Goal: Information Seeking & Learning: Check status

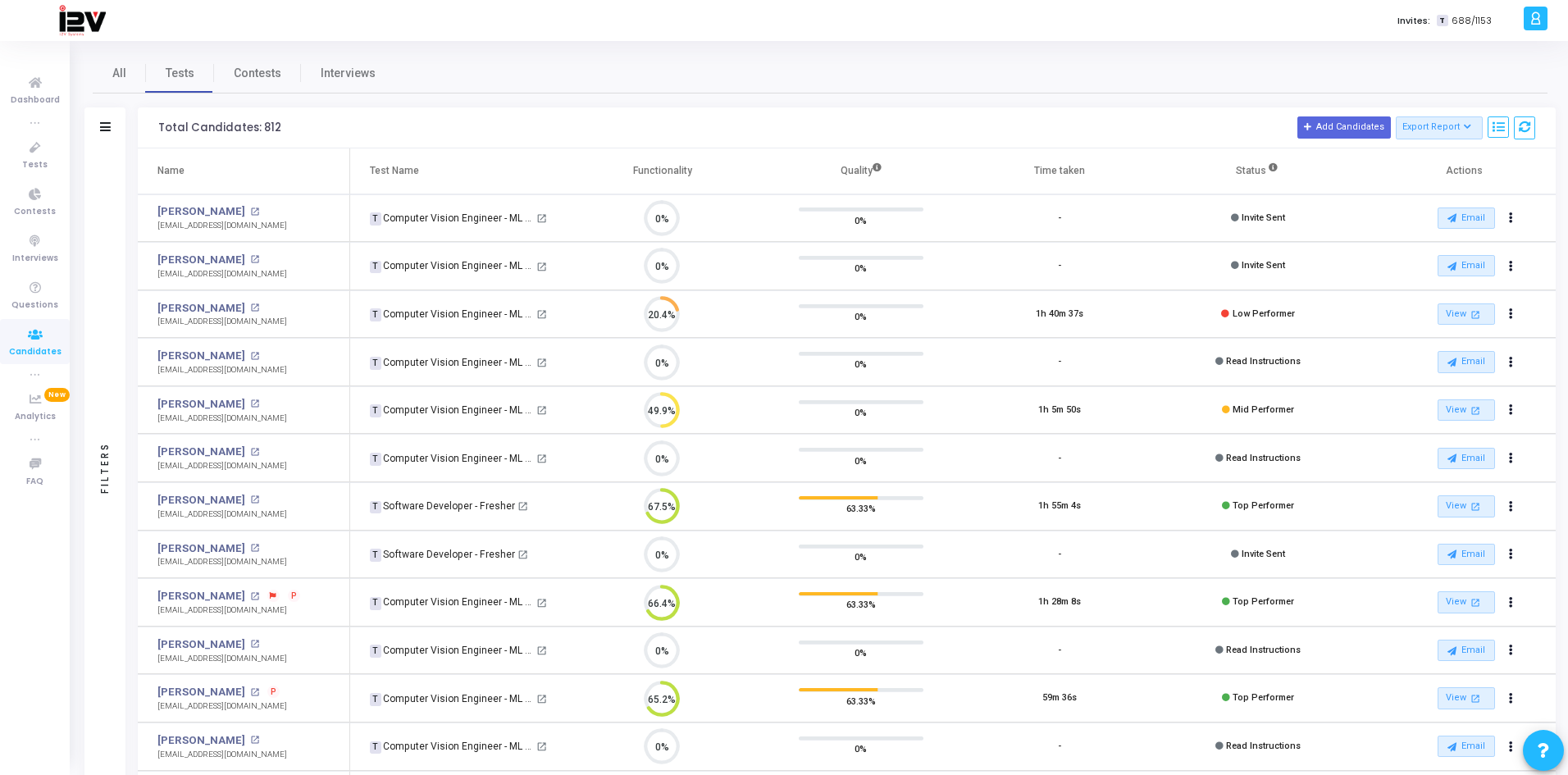
click at [111, 128] on div "Filters" at bounding box center [105, 128] width 41 height 41
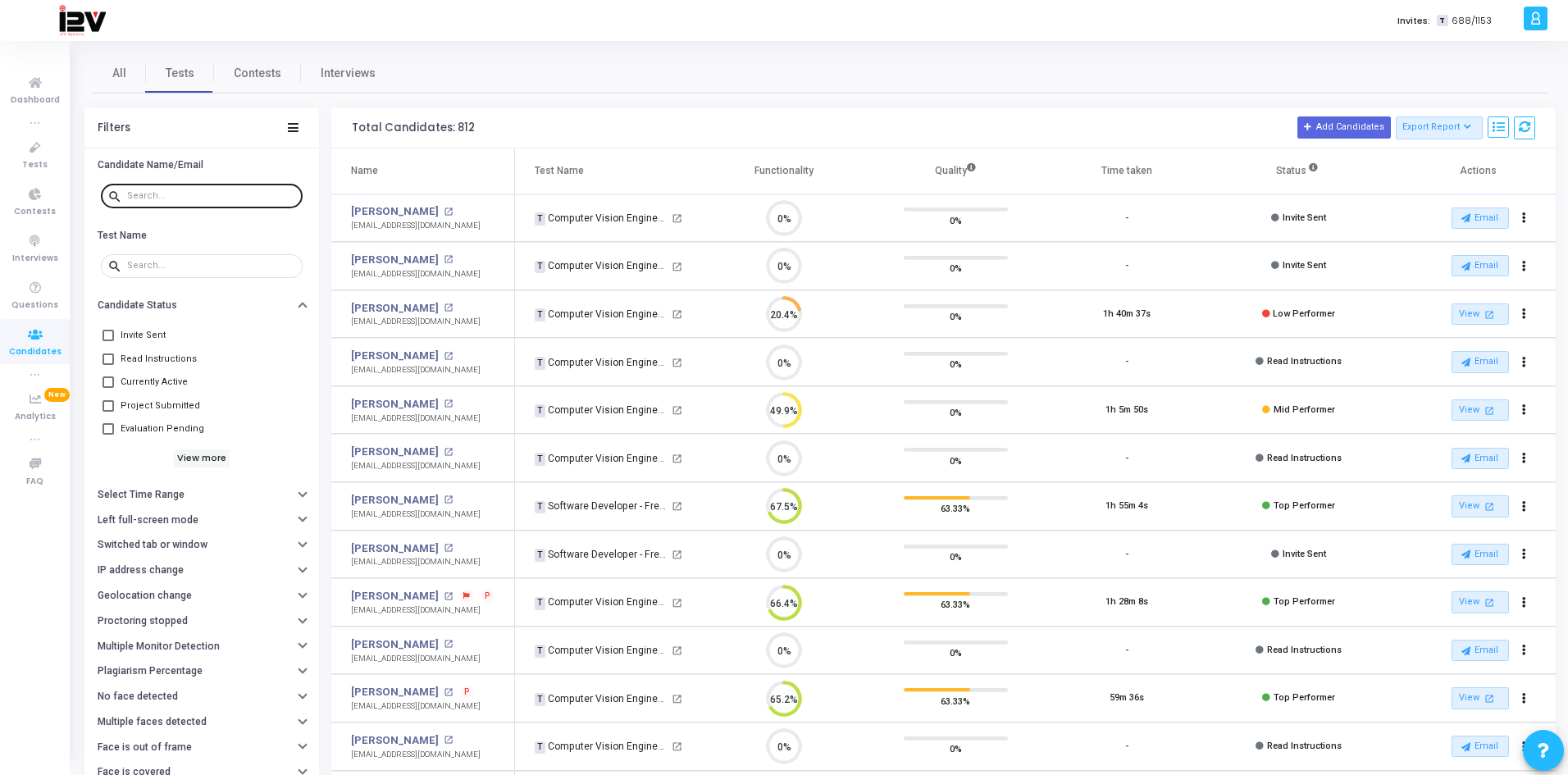
click at [170, 192] on input "text" at bounding box center [211, 197] width 169 height 10
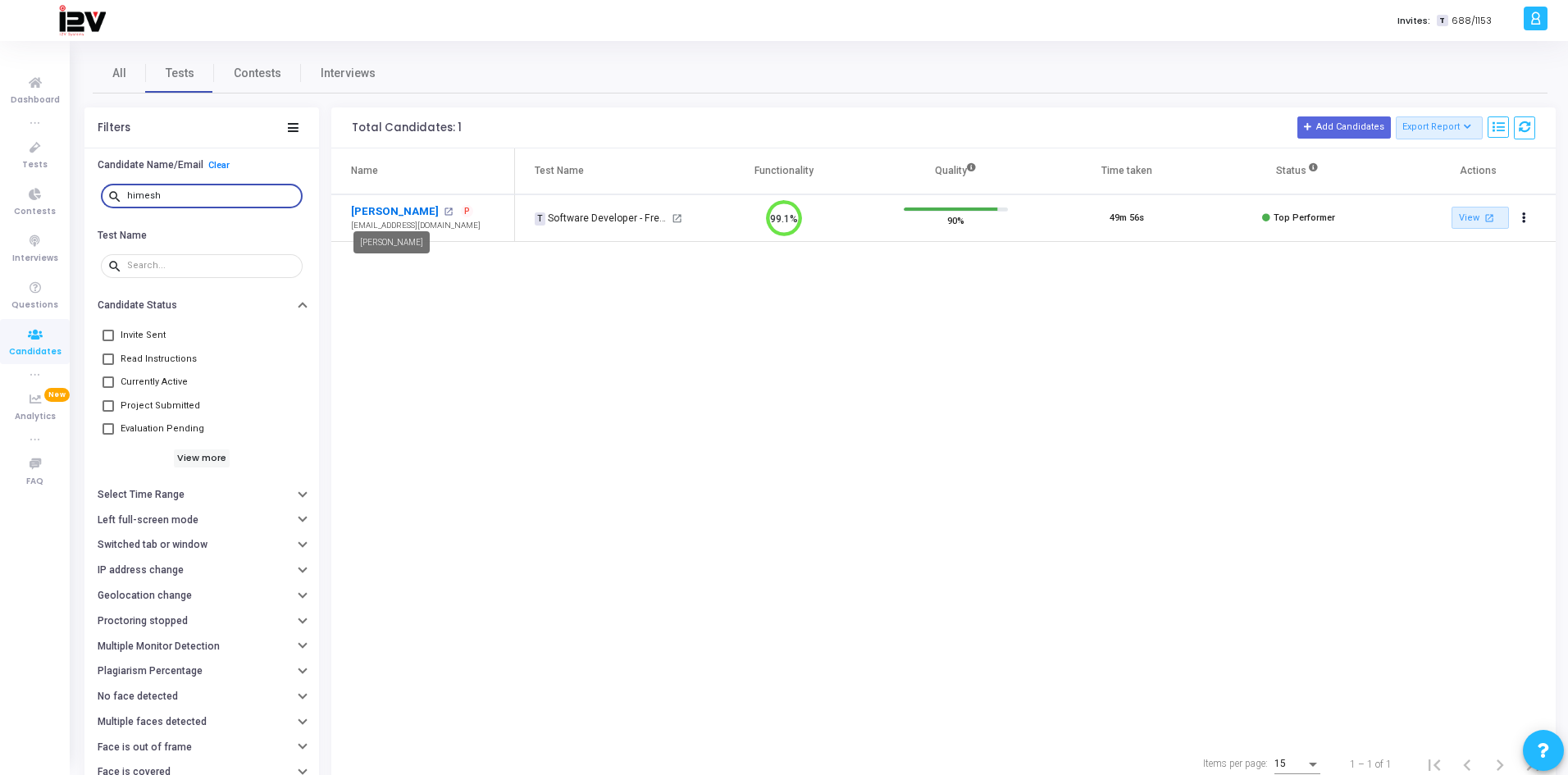
type input "himesh"
click at [401, 214] on link "[PERSON_NAME]" at bounding box center [395, 211] width 88 height 16
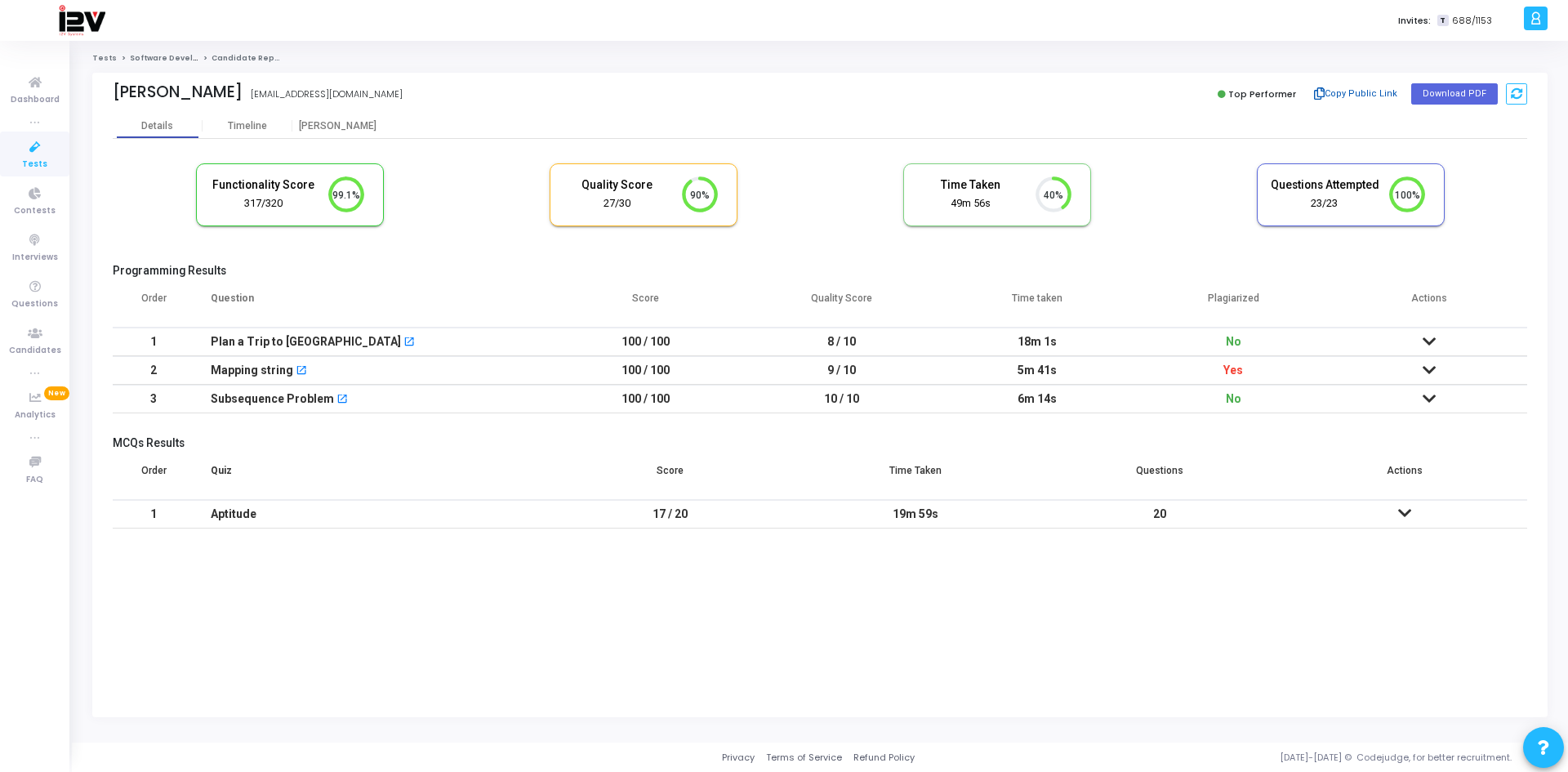
click at [1367, 94] on button "Copy Public Link" at bounding box center [1356, 93] width 94 height 25
click at [47, 340] on icon at bounding box center [35, 334] width 34 height 20
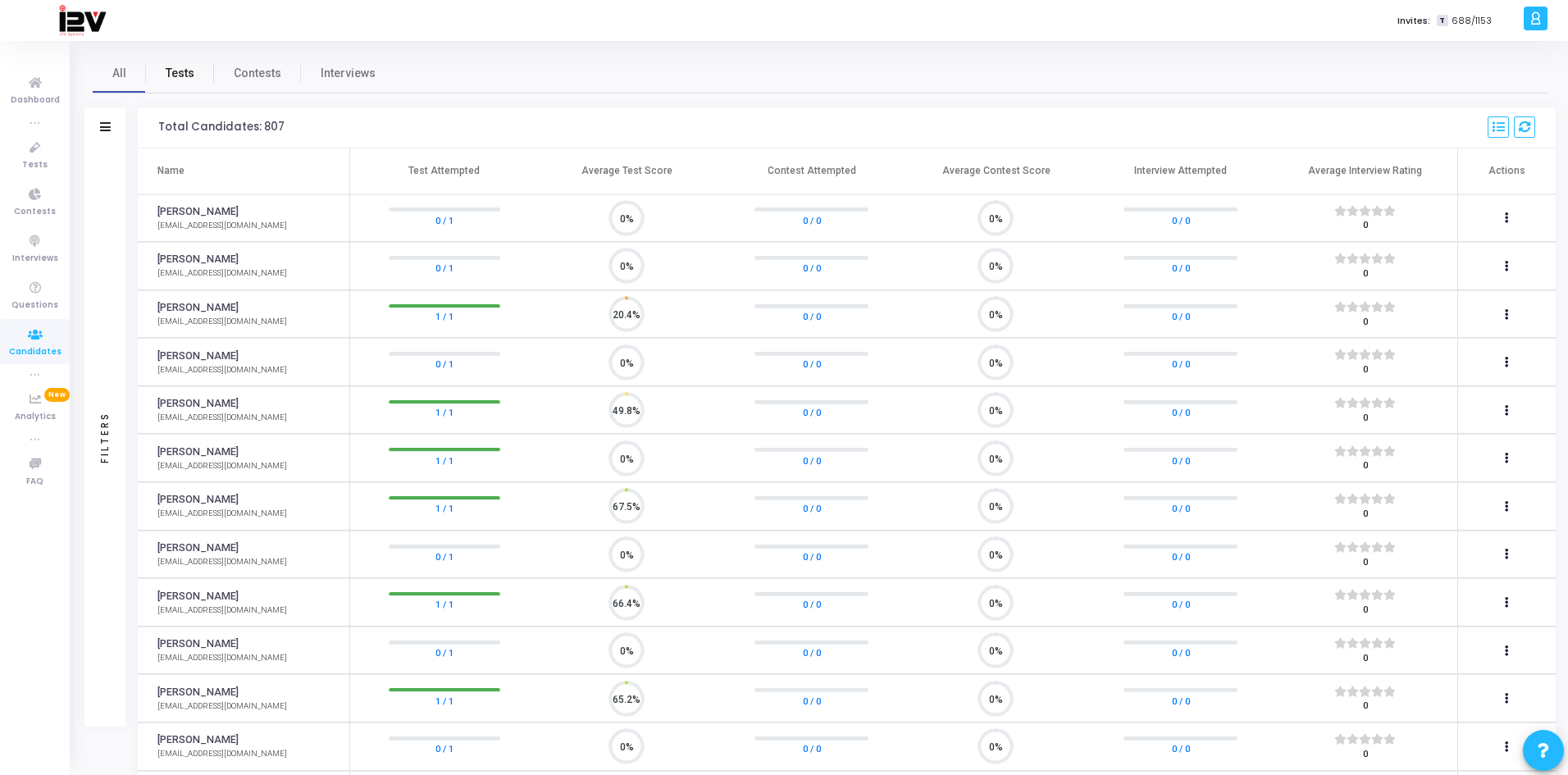
click at [177, 72] on span "Tests" at bounding box center [180, 73] width 29 height 17
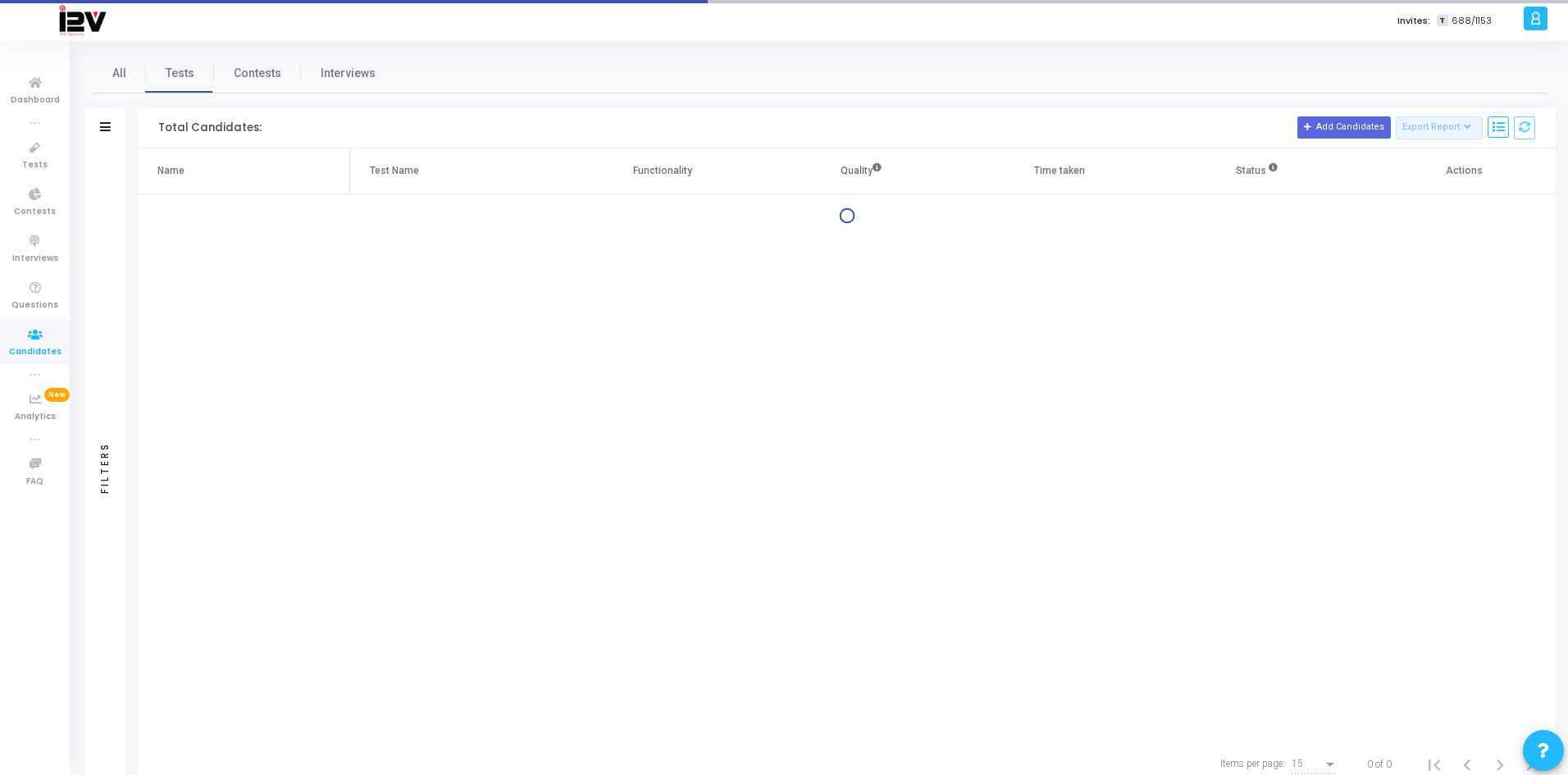
click at [102, 119] on div "Filters" at bounding box center [105, 128] width 41 height 41
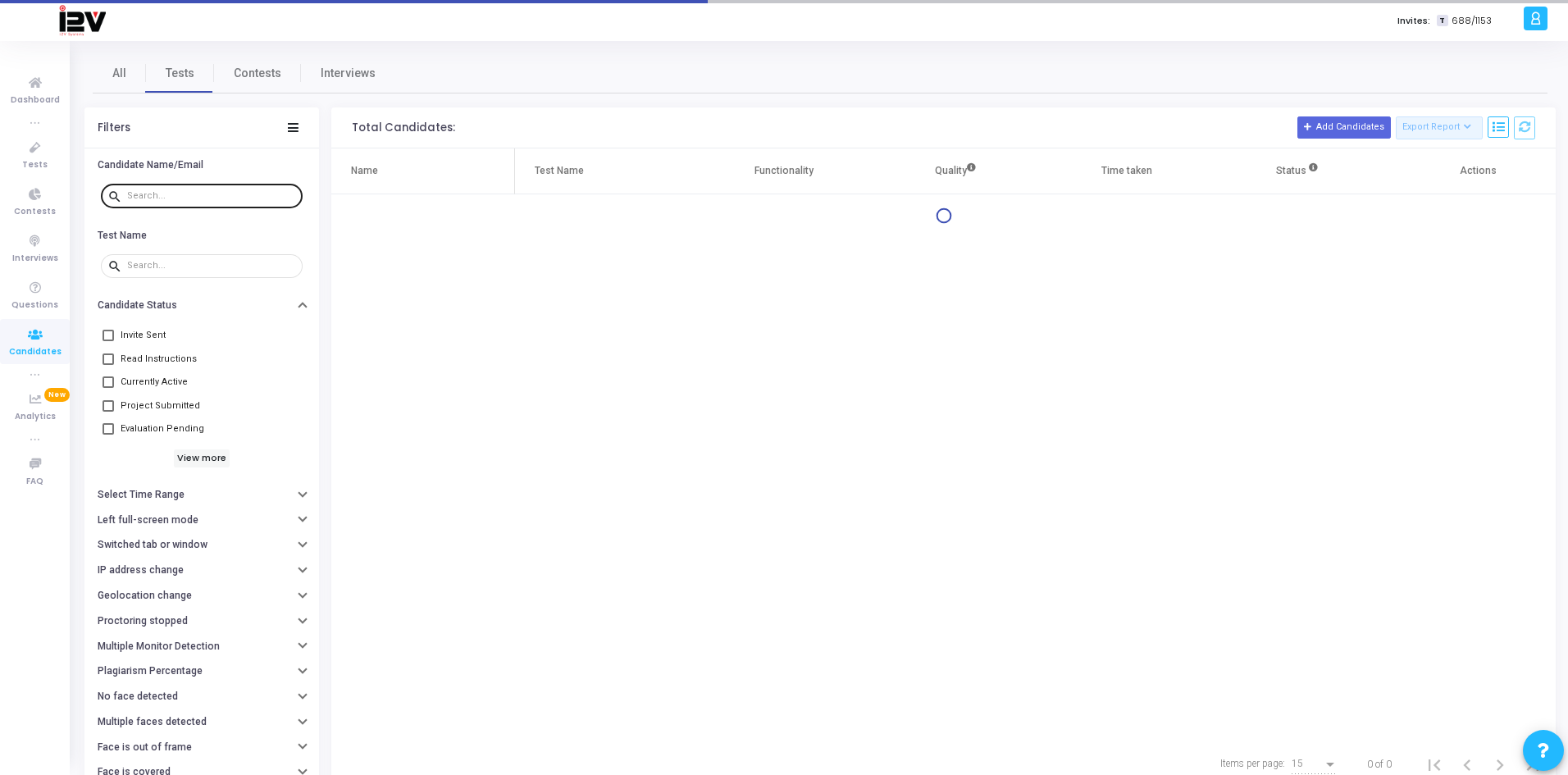
click at [168, 187] on div at bounding box center [211, 195] width 169 height 26
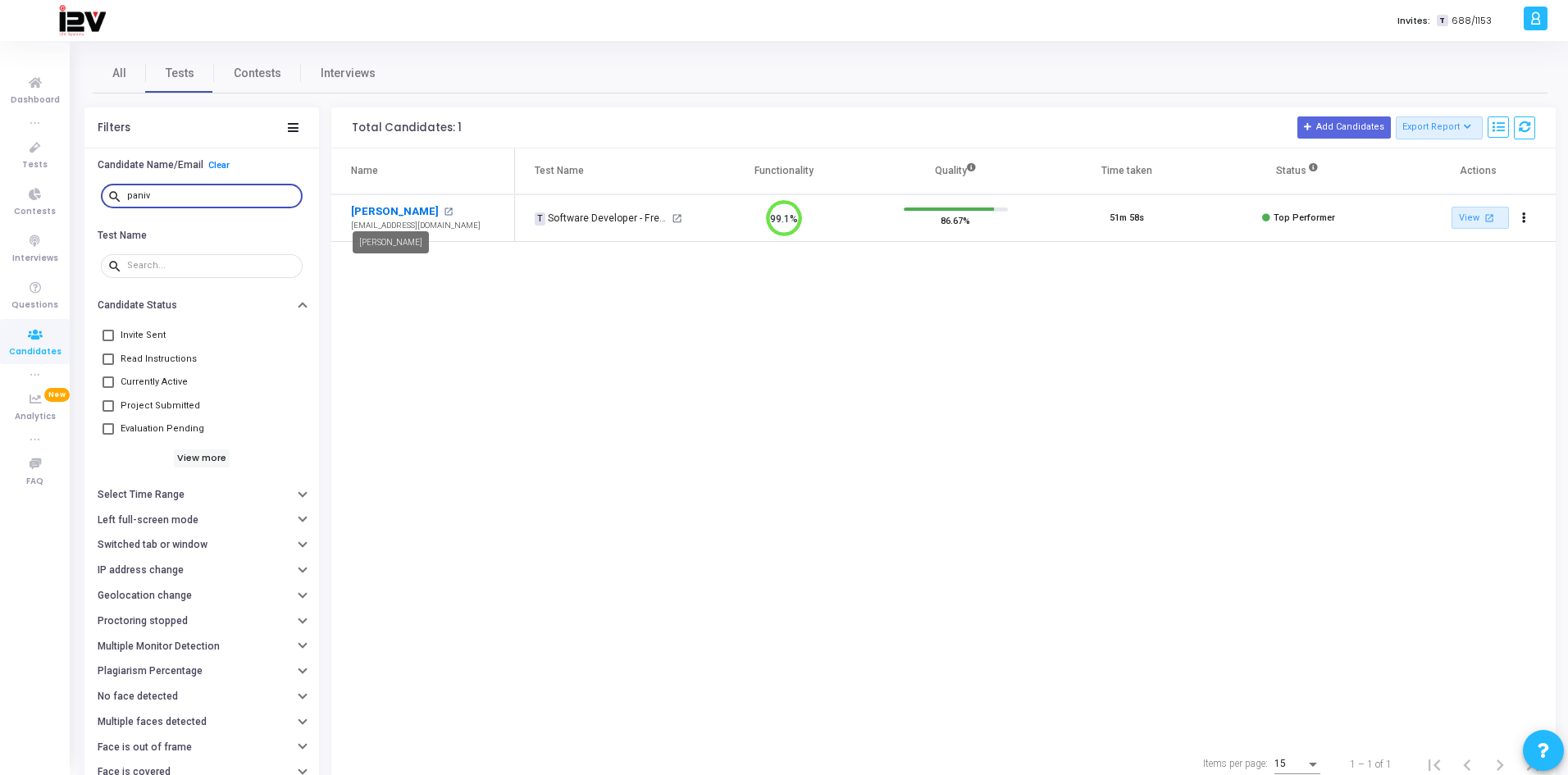
type input "paniv"
click at [378, 210] on link "[PERSON_NAME]" at bounding box center [395, 211] width 88 height 16
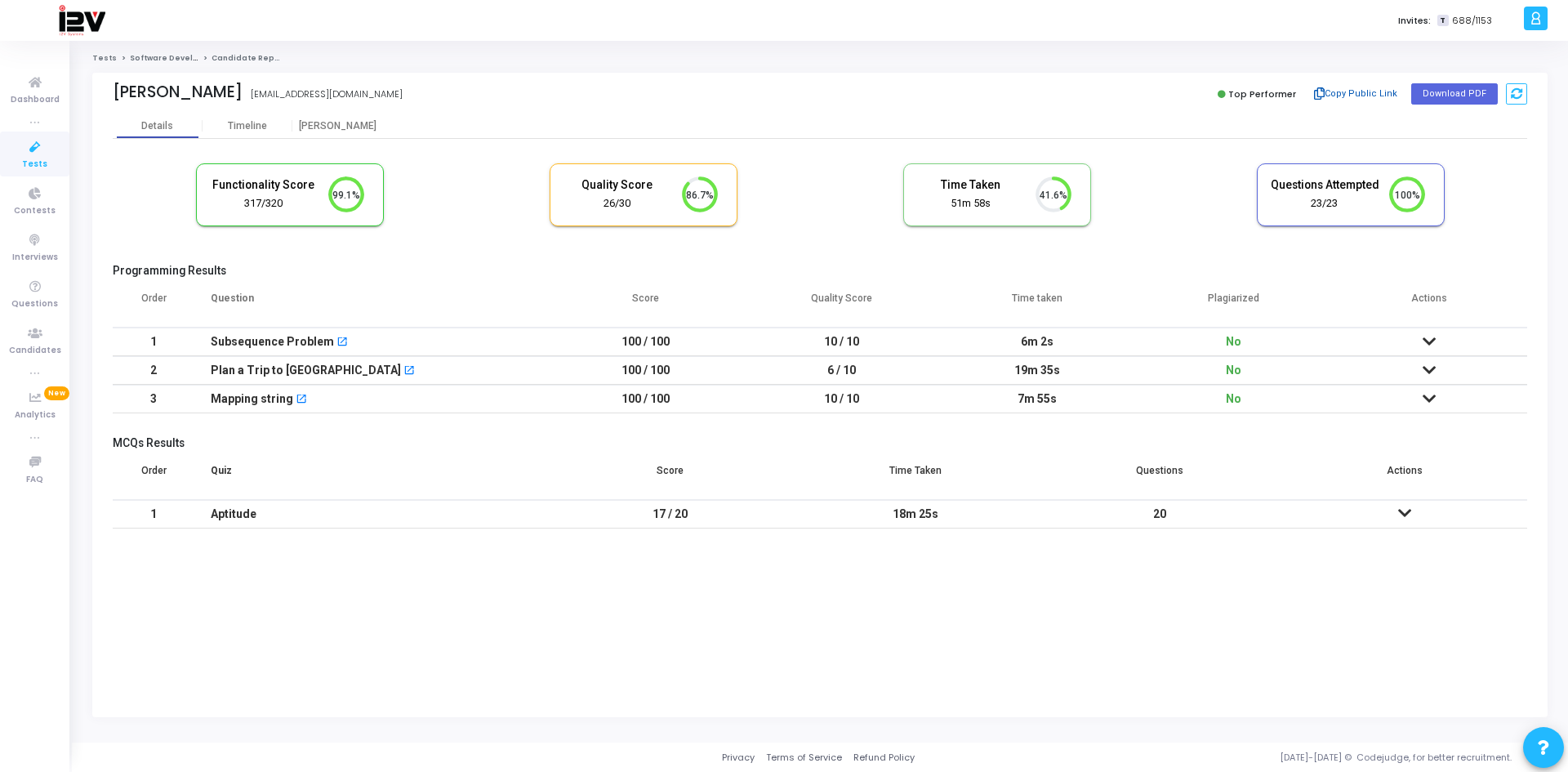
click at [1358, 88] on button "Copy Public Link" at bounding box center [1356, 93] width 94 height 25
drag, startPoint x: 36, startPoint y: 348, endPoint x: 47, endPoint y: 336, distance: 16.3
click at [36, 348] on span "Candidates" at bounding box center [36, 351] width 53 height 14
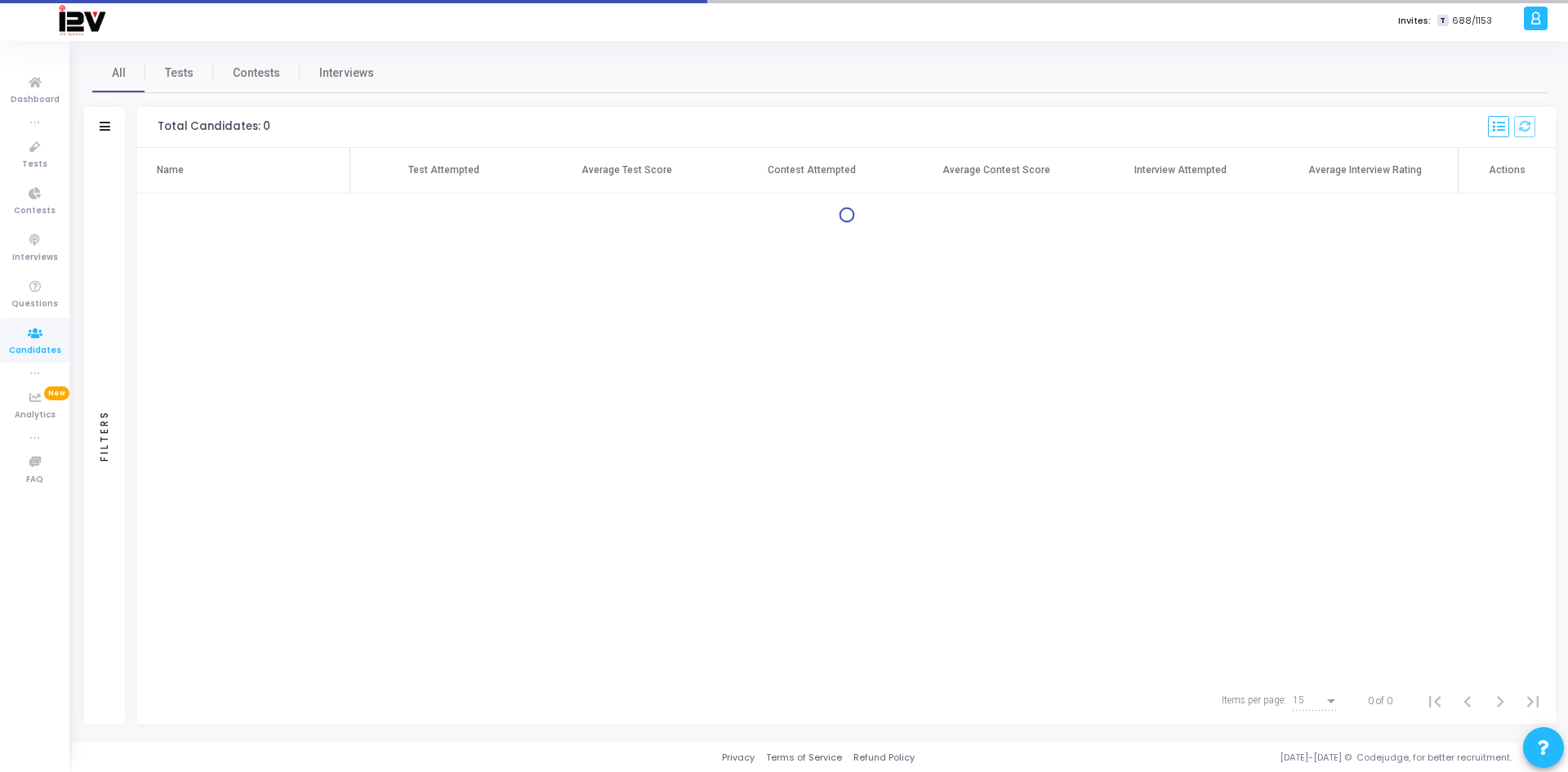
click at [112, 127] on div "Filters" at bounding box center [104, 127] width 41 height 41
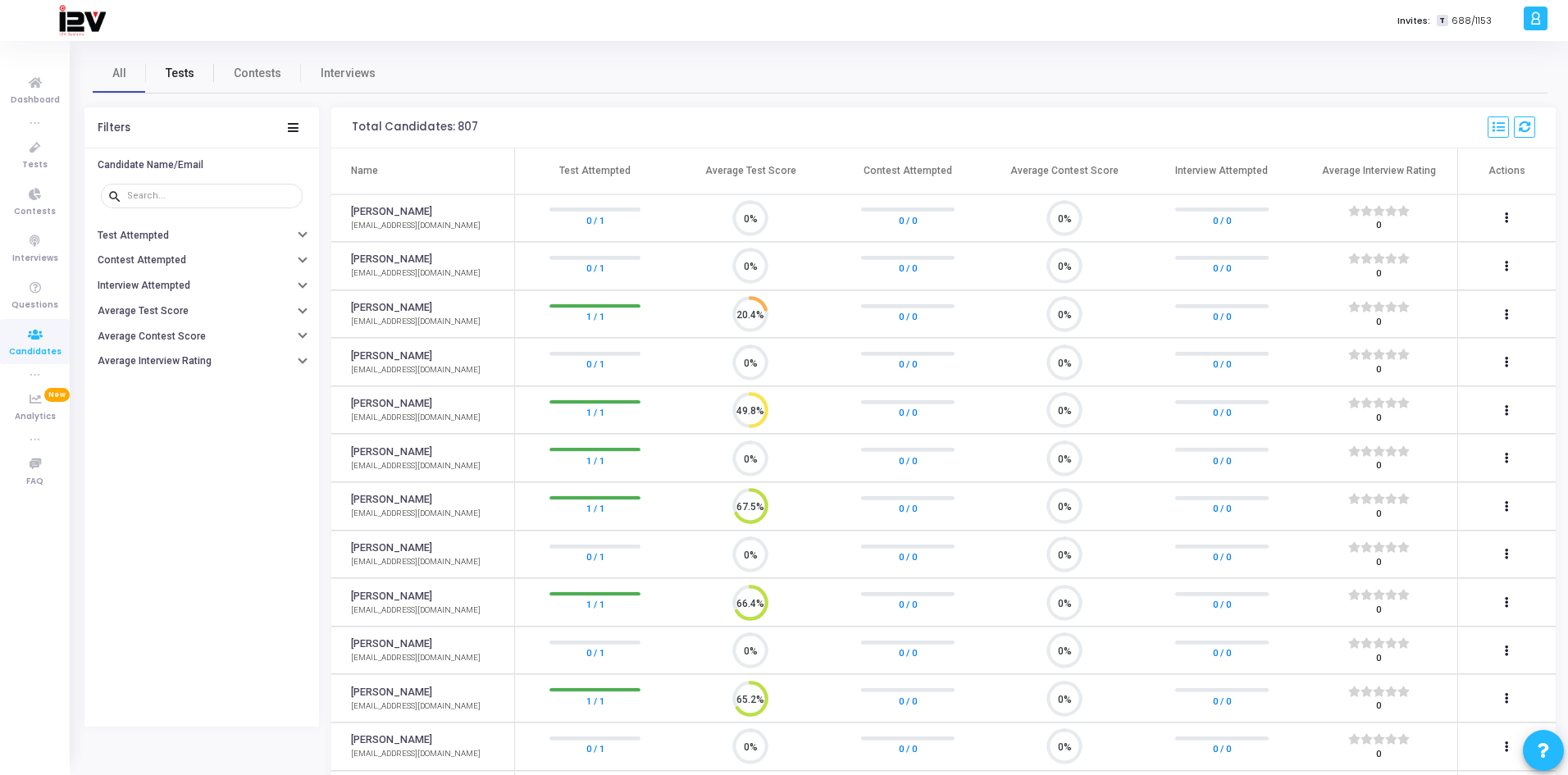
click at [178, 66] on span "Tests" at bounding box center [180, 73] width 29 height 17
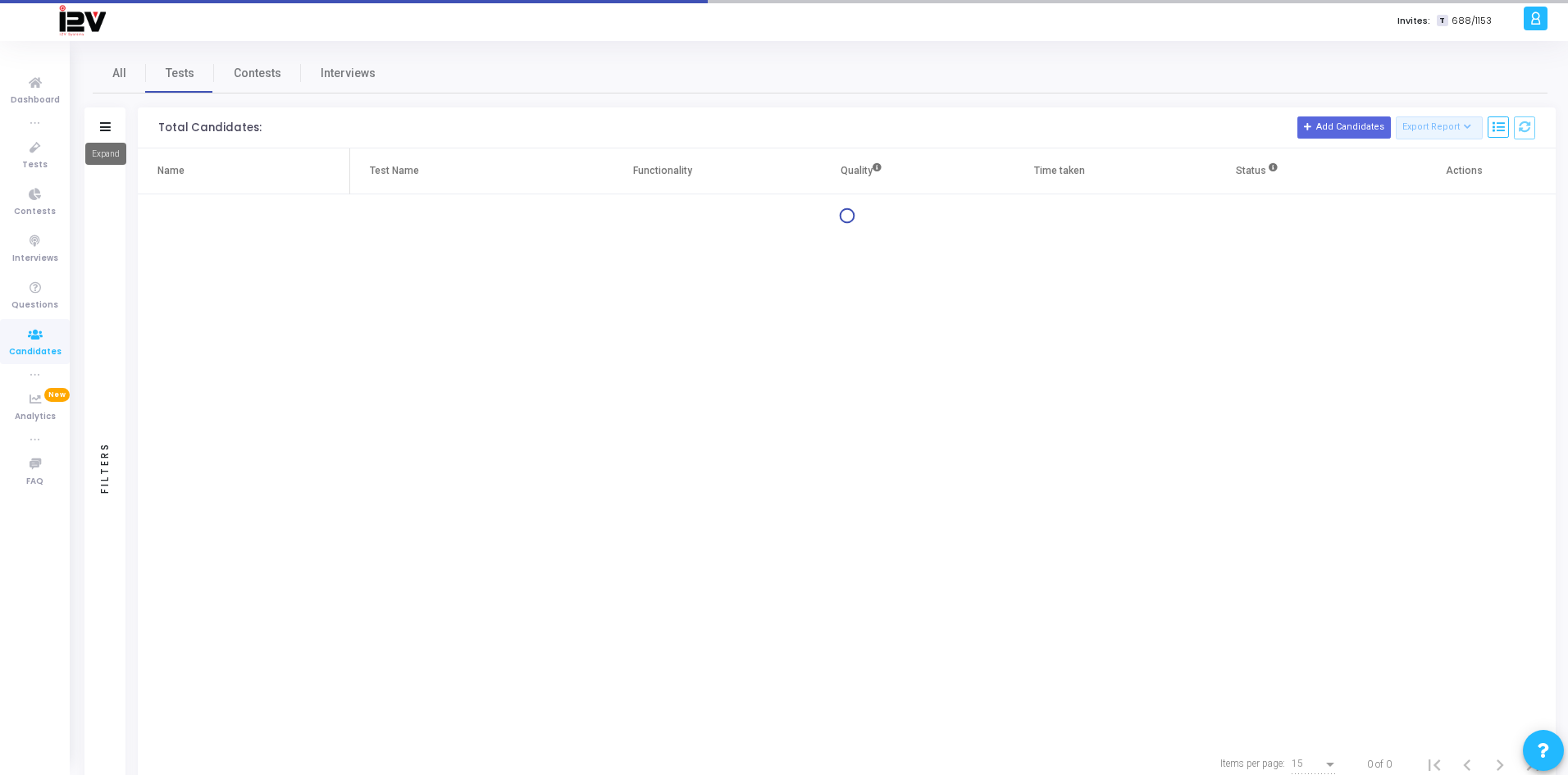
click at [102, 128] on icon at bounding box center [105, 127] width 11 height 9
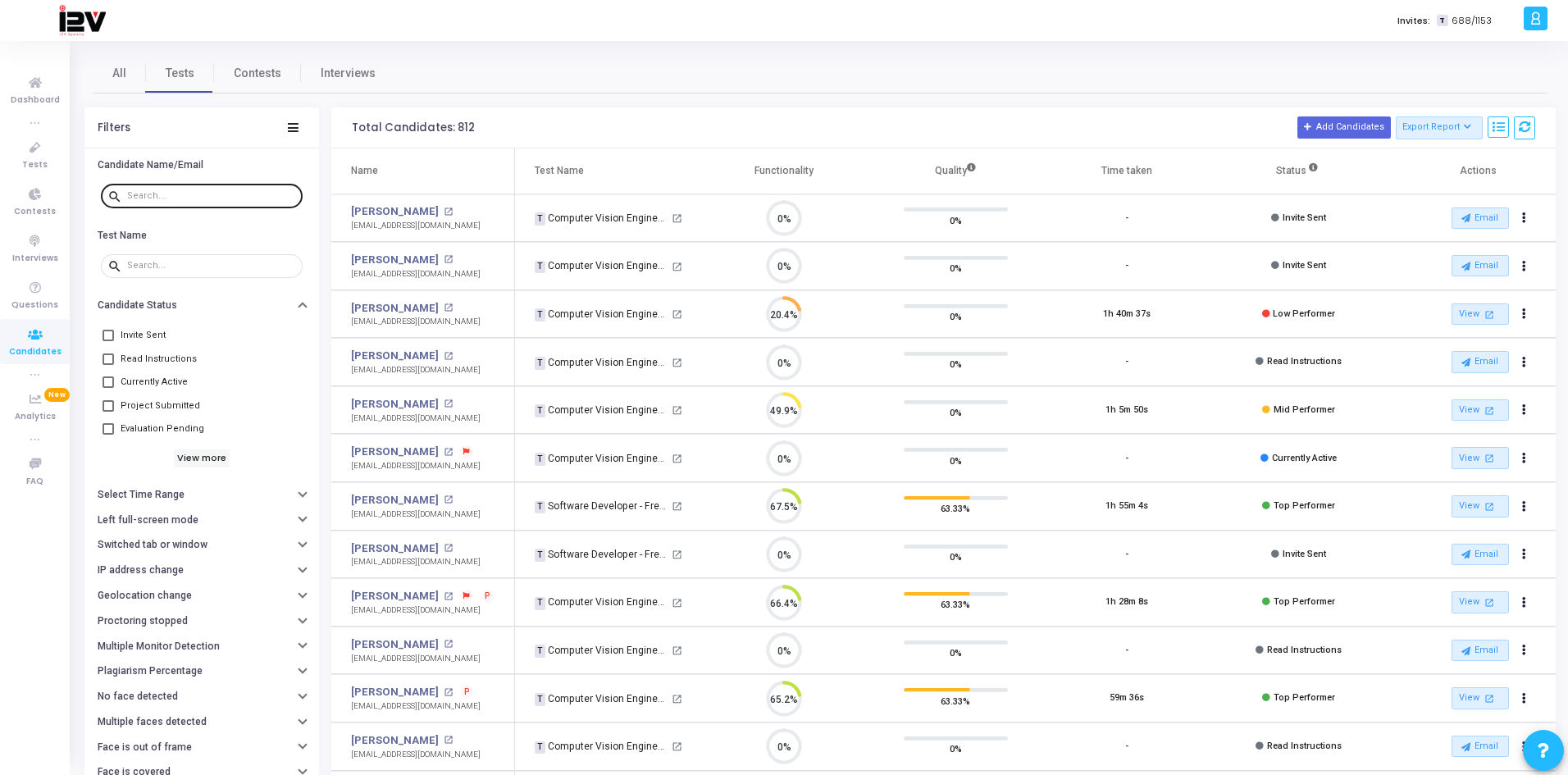
click at [180, 192] on input "text" at bounding box center [211, 197] width 169 height 10
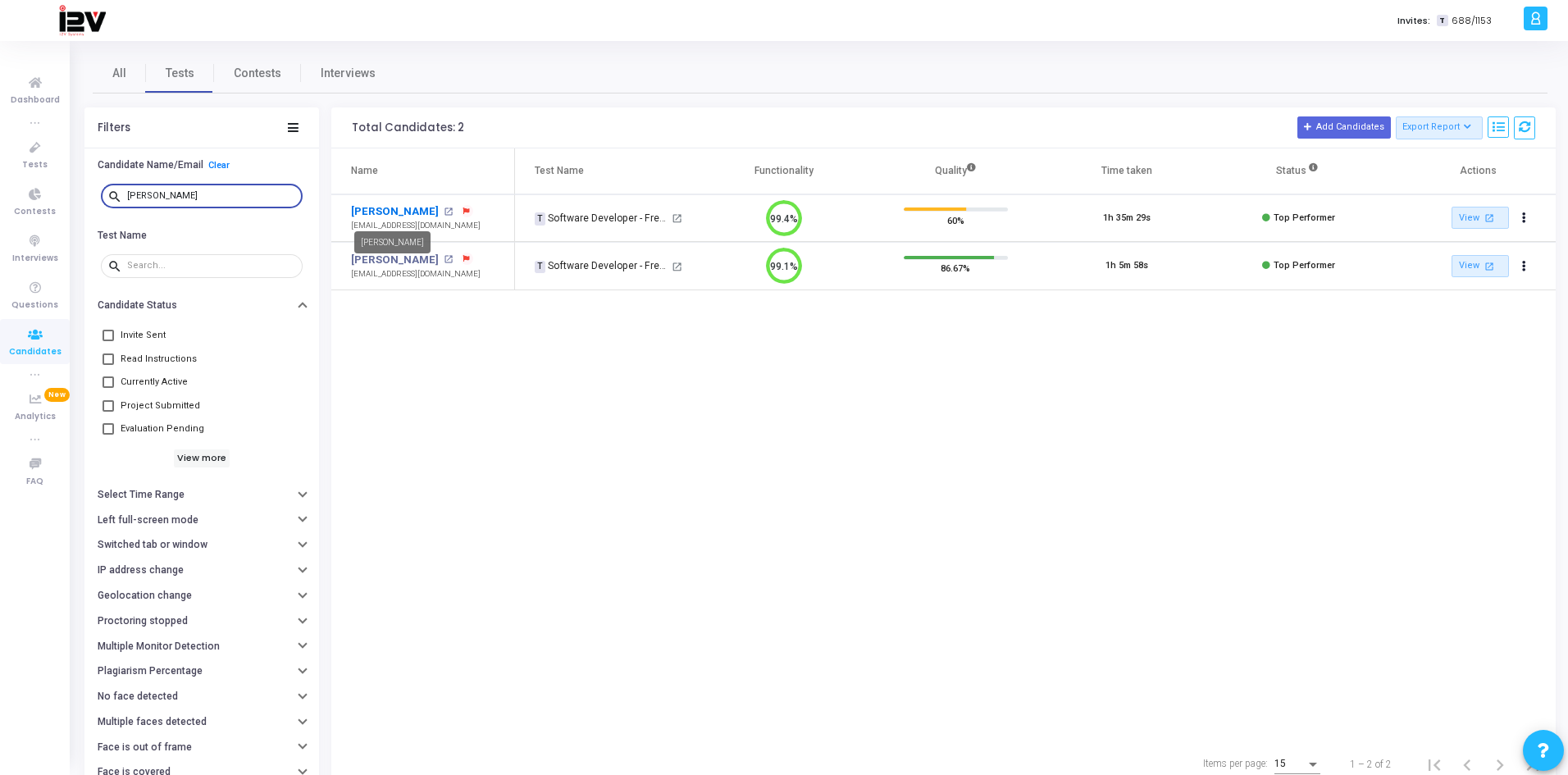
type input "[PERSON_NAME]"
click at [408, 211] on link "[PERSON_NAME]" at bounding box center [395, 211] width 88 height 16
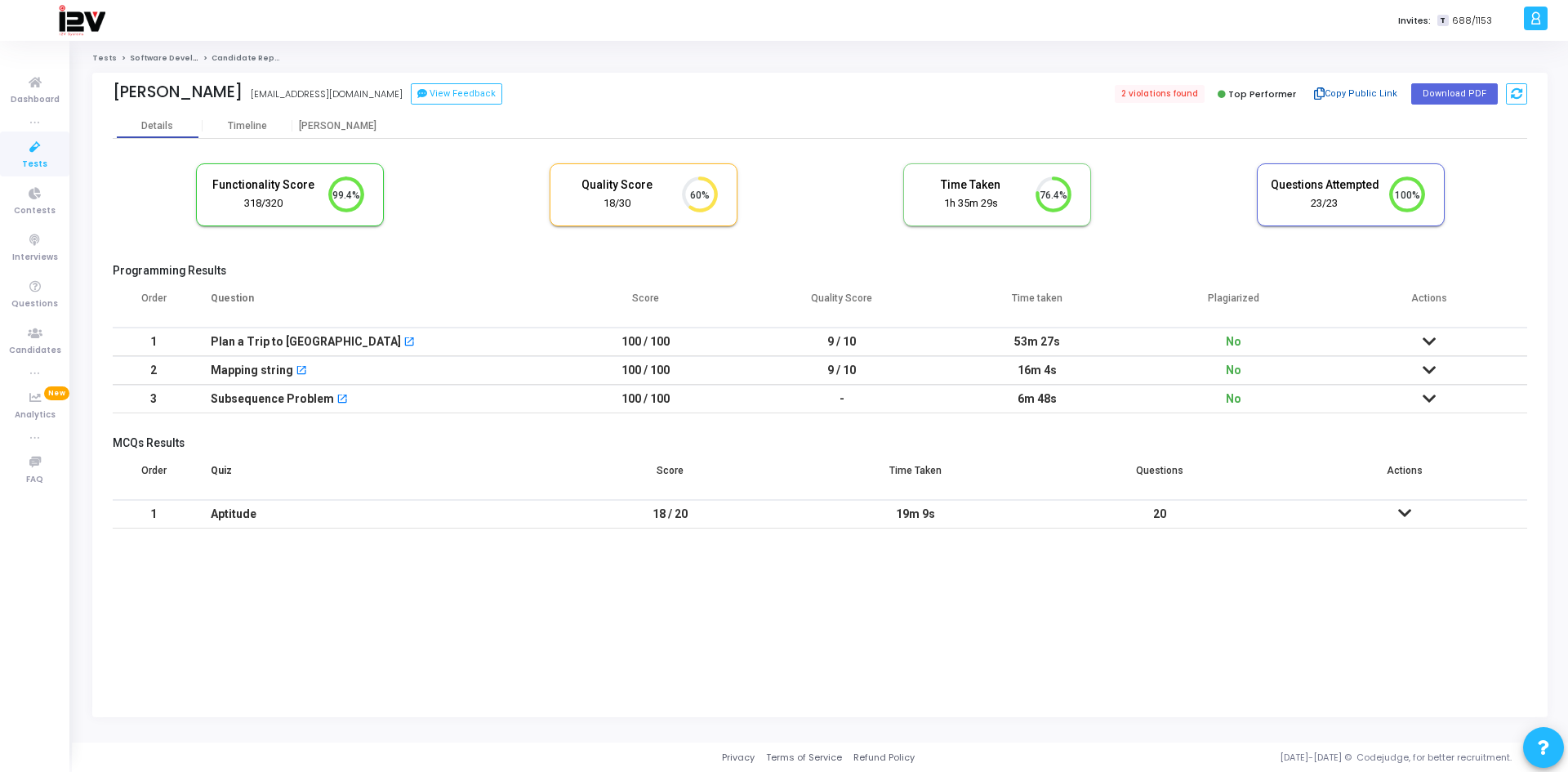
click at [1371, 96] on button "Copy Public Link" at bounding box center [1356, 93] width 94 height 25
click at [35, 97] on span "Dashboard" at bounding box center [36, 100] width 49 height 14
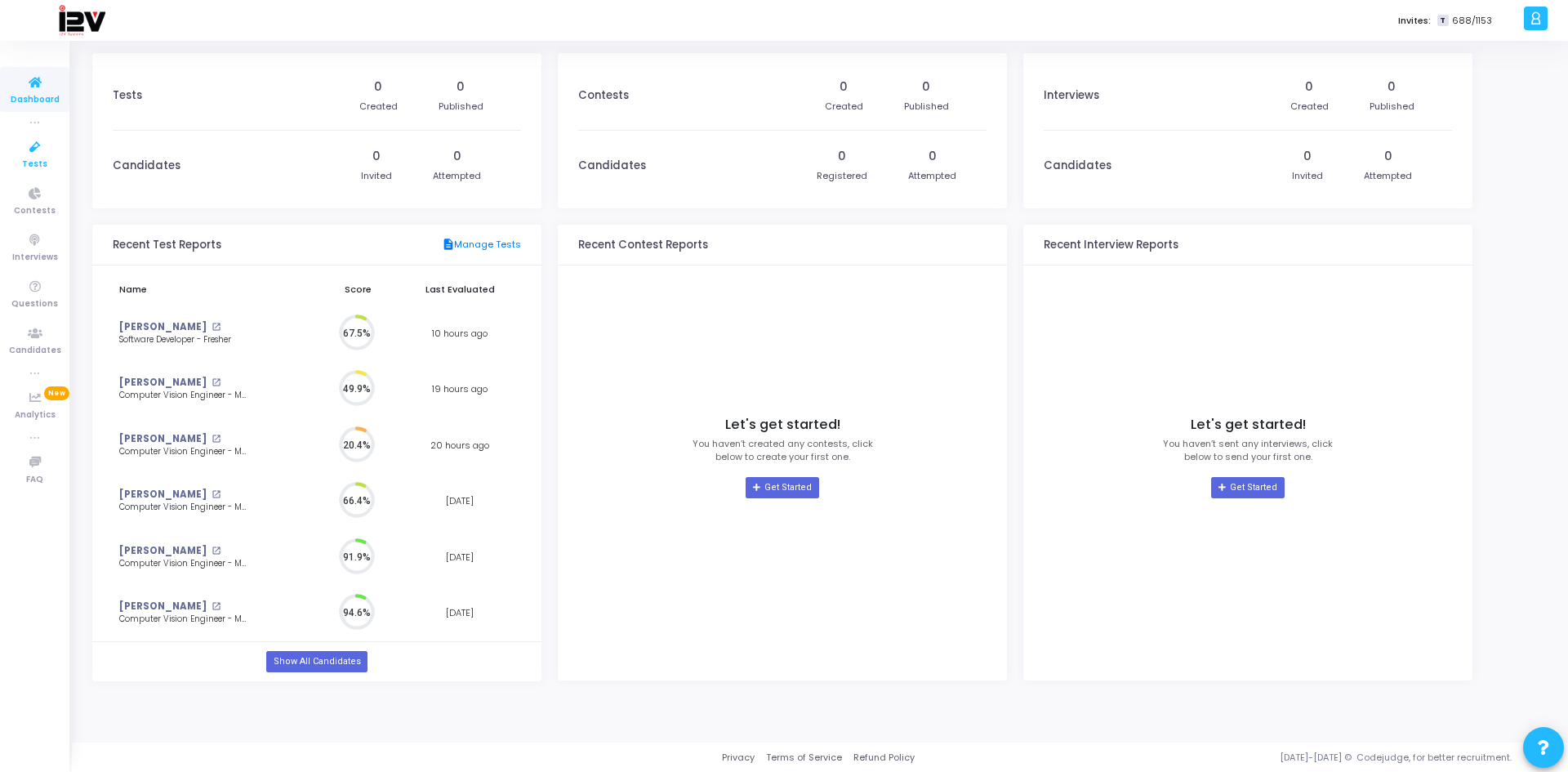
scroll to position [36, 23]
click at [35, 165] on span "Tests" at bounding box center [35, 164] width 25 height 14
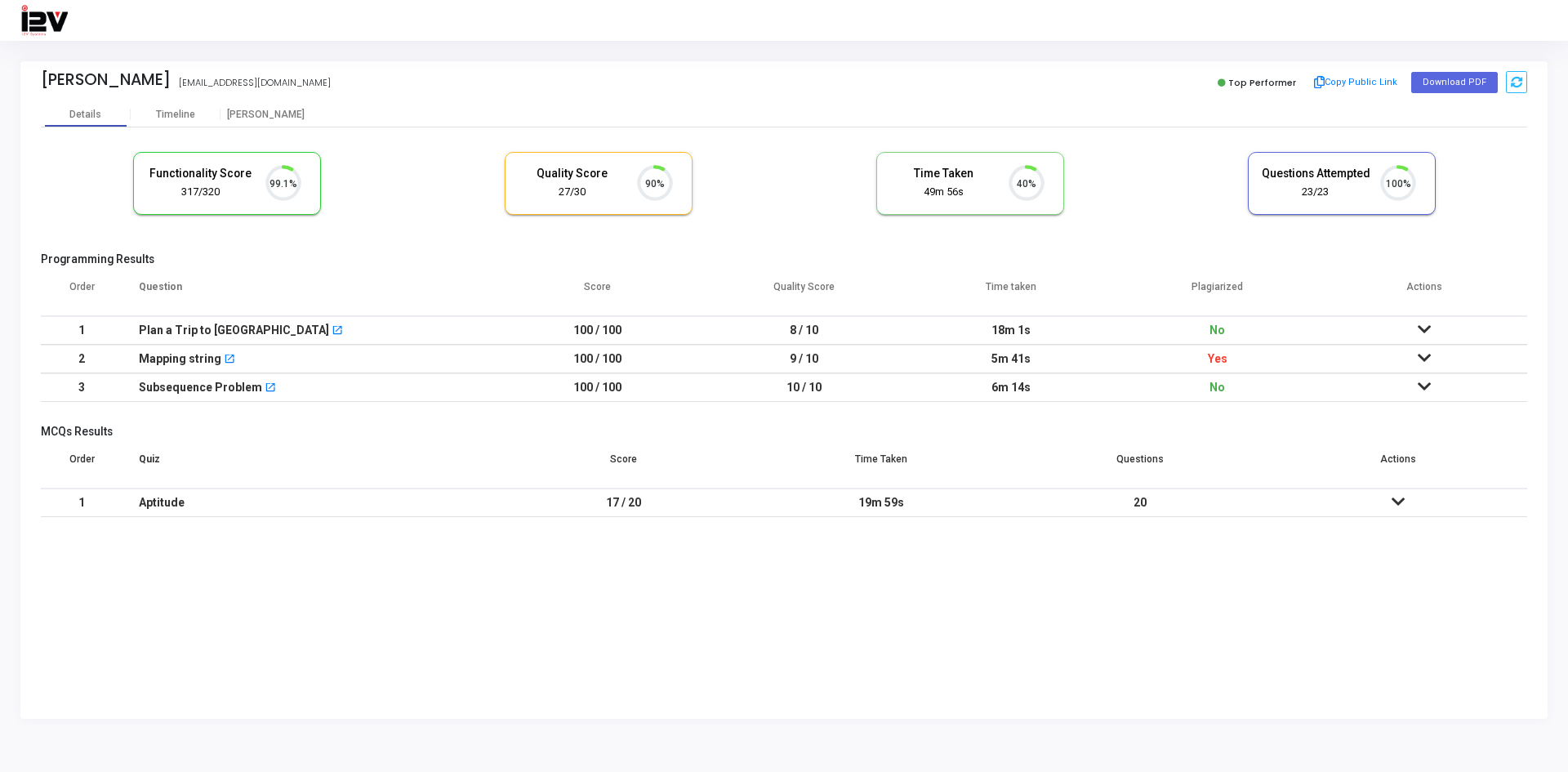
scroll to position [34, 42]
